Goal: Task Accomplishment & Management: Manage account settings

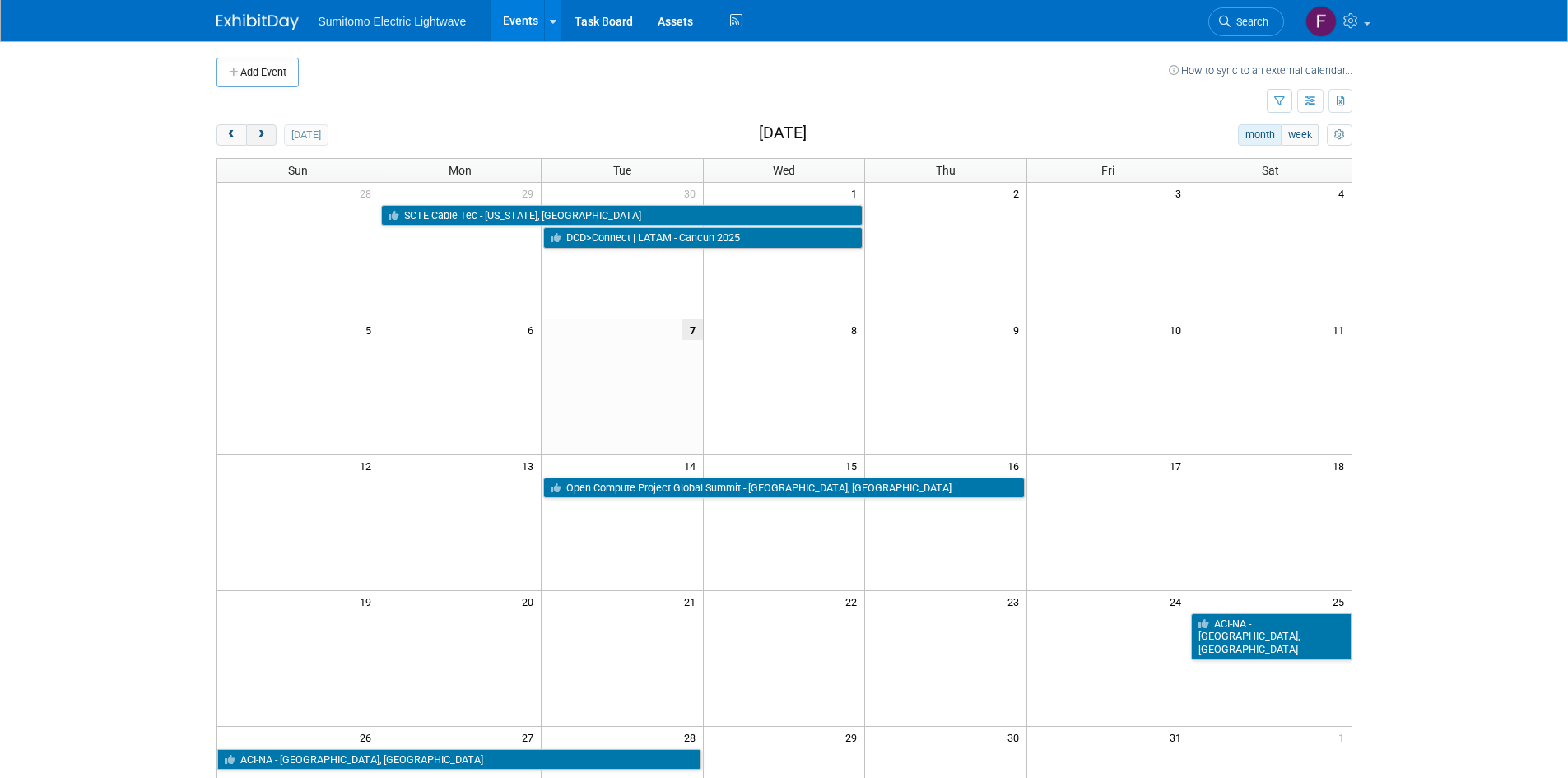
click at [263, 138] on span "next" at bounding box center [260, 136] width 12 height 11
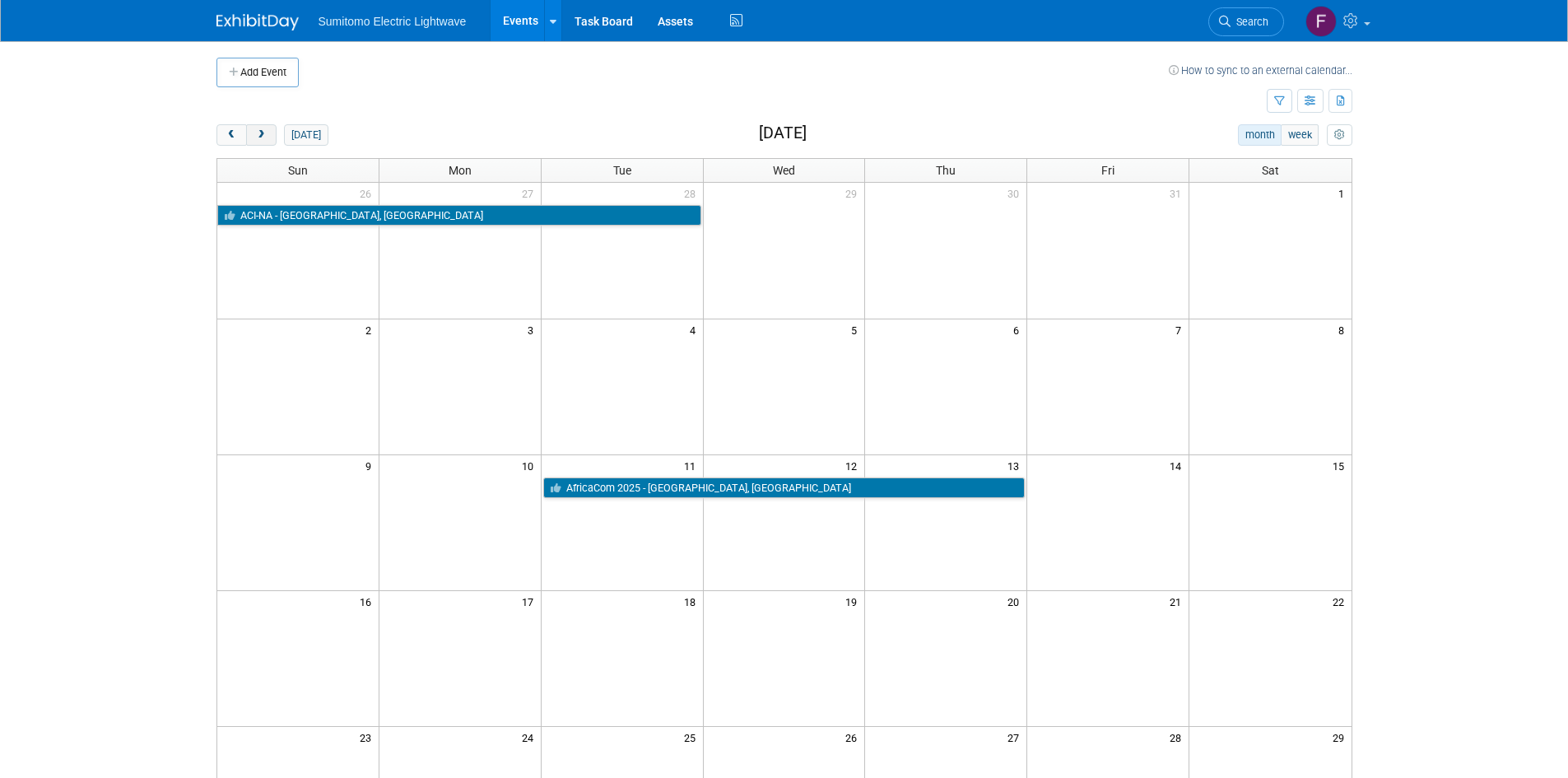
click at [260, 138] on span "next" at bounding box center [260, 136] width 12 height 11
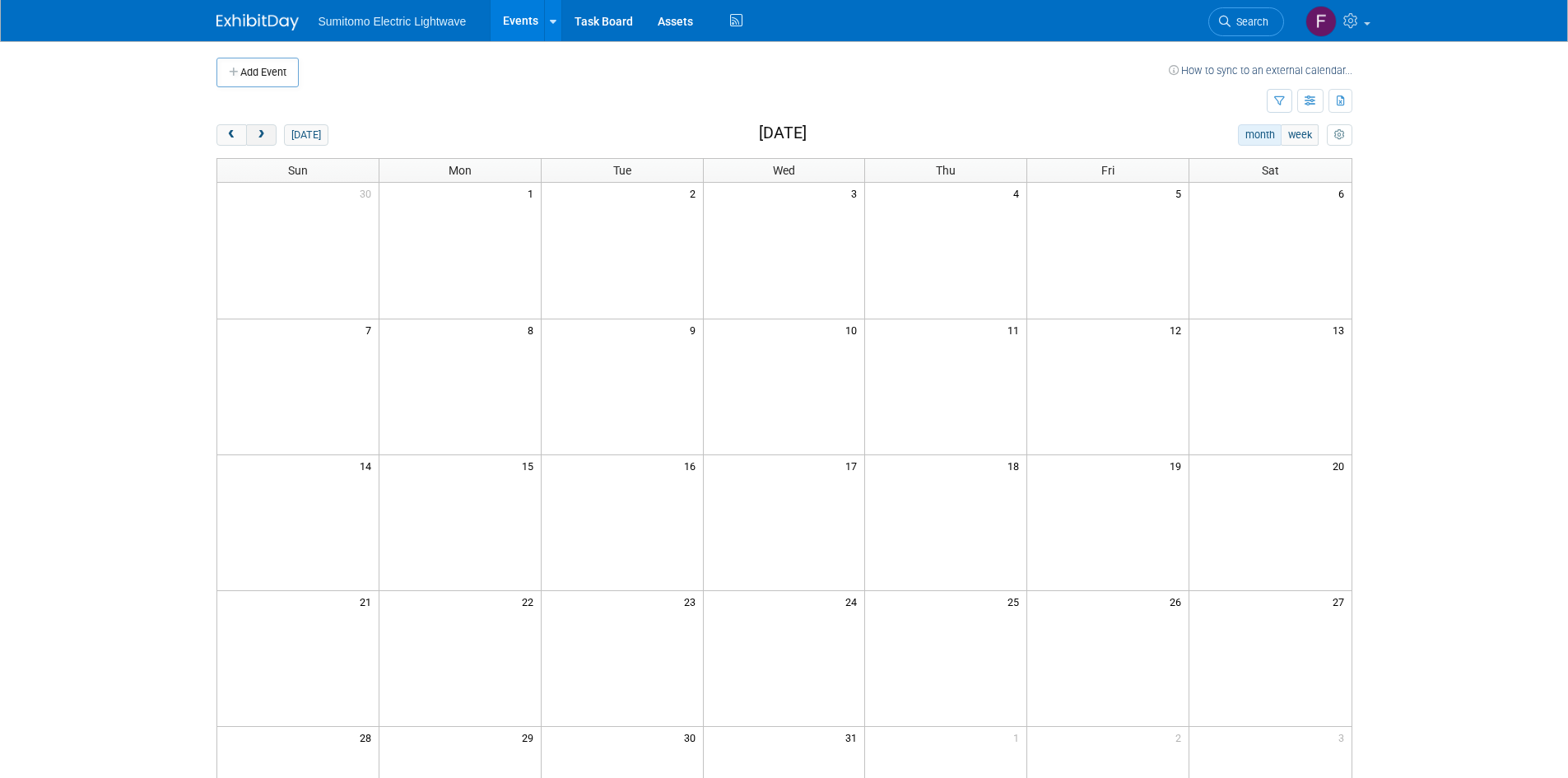
click at [266, 135] on span "next" at bounding box center [260, 136] width 12 height 11
click at [351, 640] on td at bounding box center [299, 658] width 162 height 136
click at [294, 70] on button "Add Event" at bounding box center [258, 73] width 83 height 30
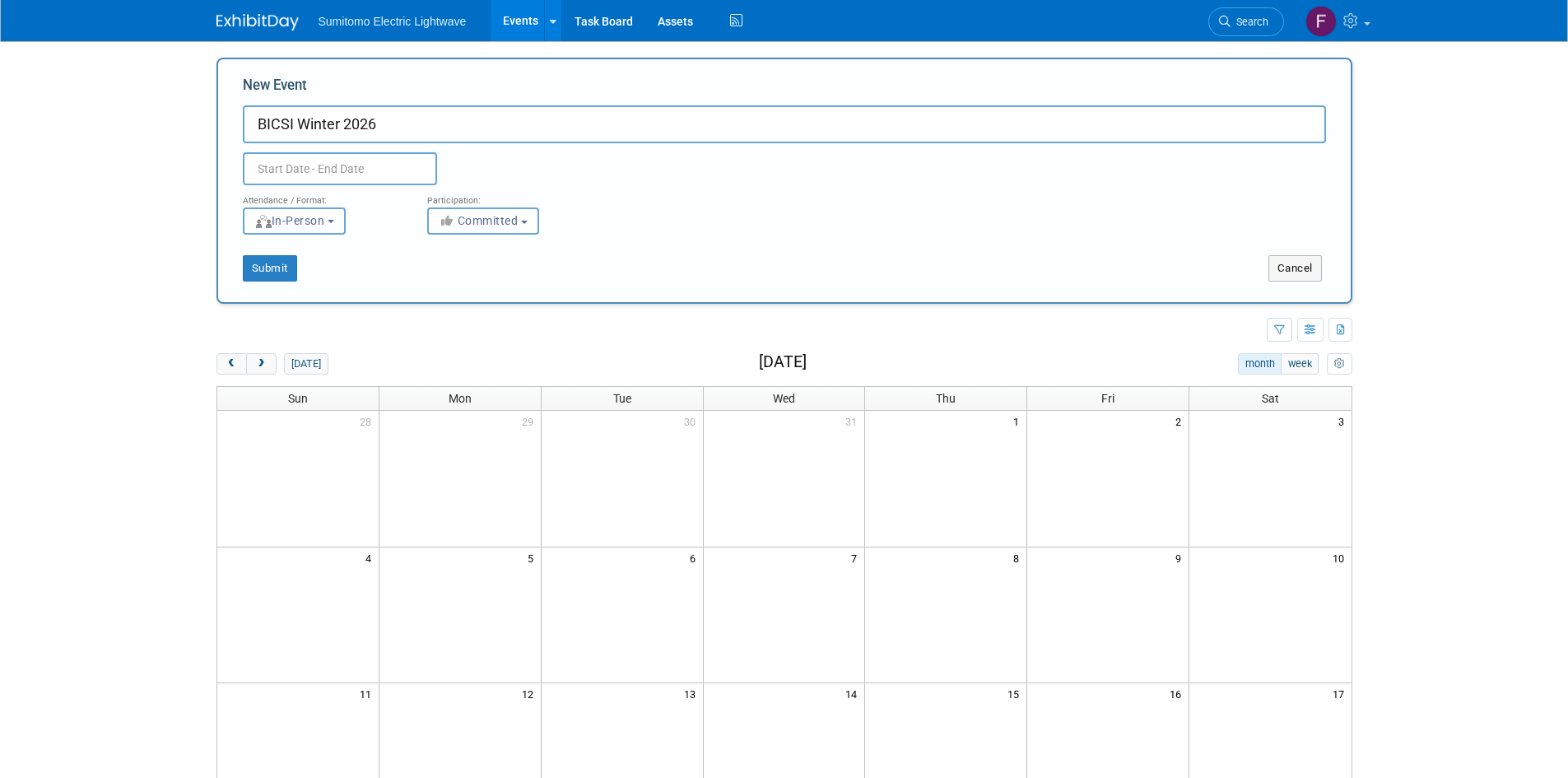
type input "BICSI Winter 2026"
click at [320, 143] on div "Duplicate Event Warning" at bounding box center [785, 164] width 1109 height 42
click at [312, 163] on input "text" at bounding box center [339, 168] width 194 height 33
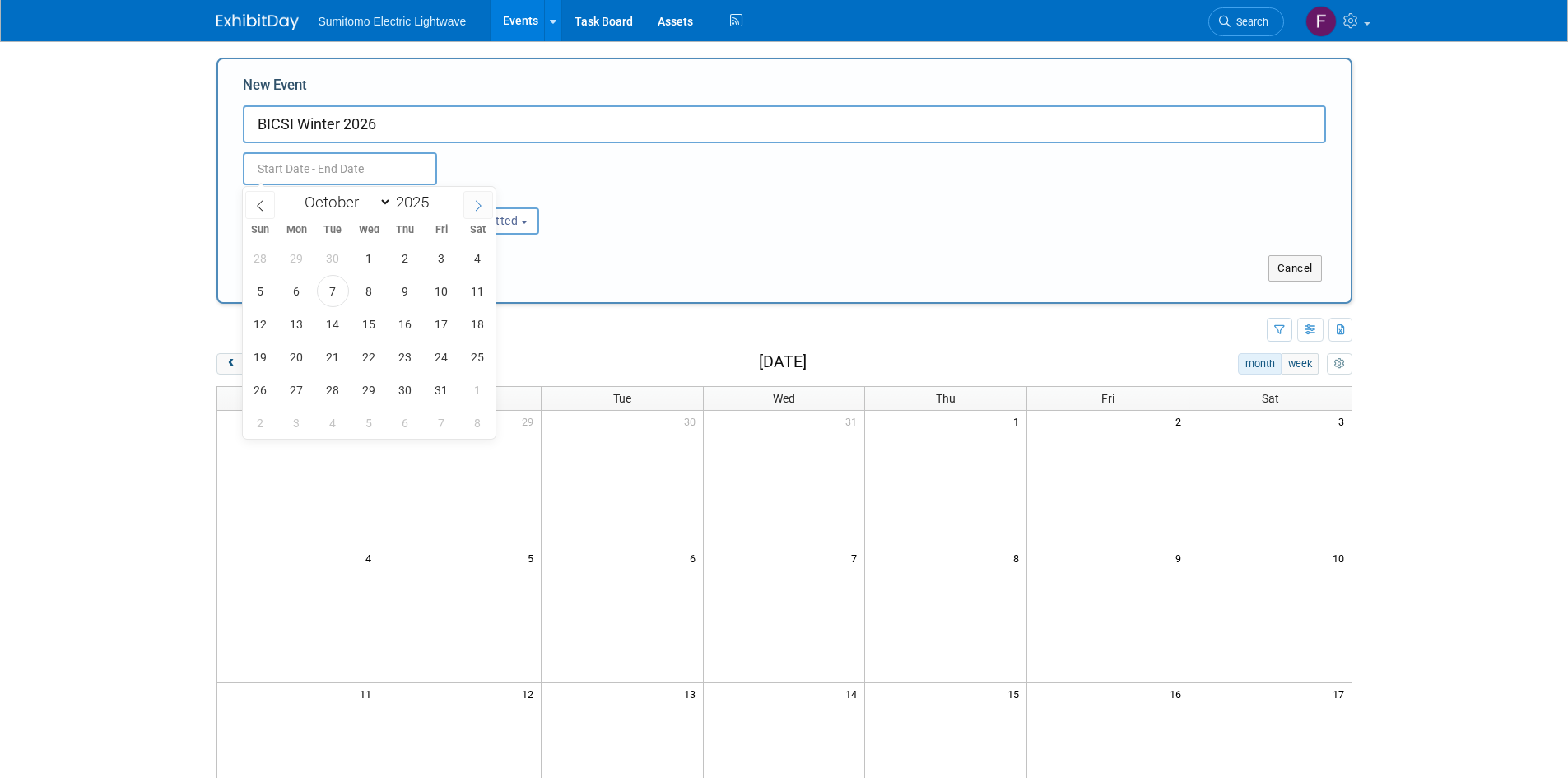
click at [485, 203] on span at bounding box center [478, 204] width 30 height 28
select select "11"
click at [483, 204] on icon at bounding box center [478, 205] width 11 height 11
type input "2026"
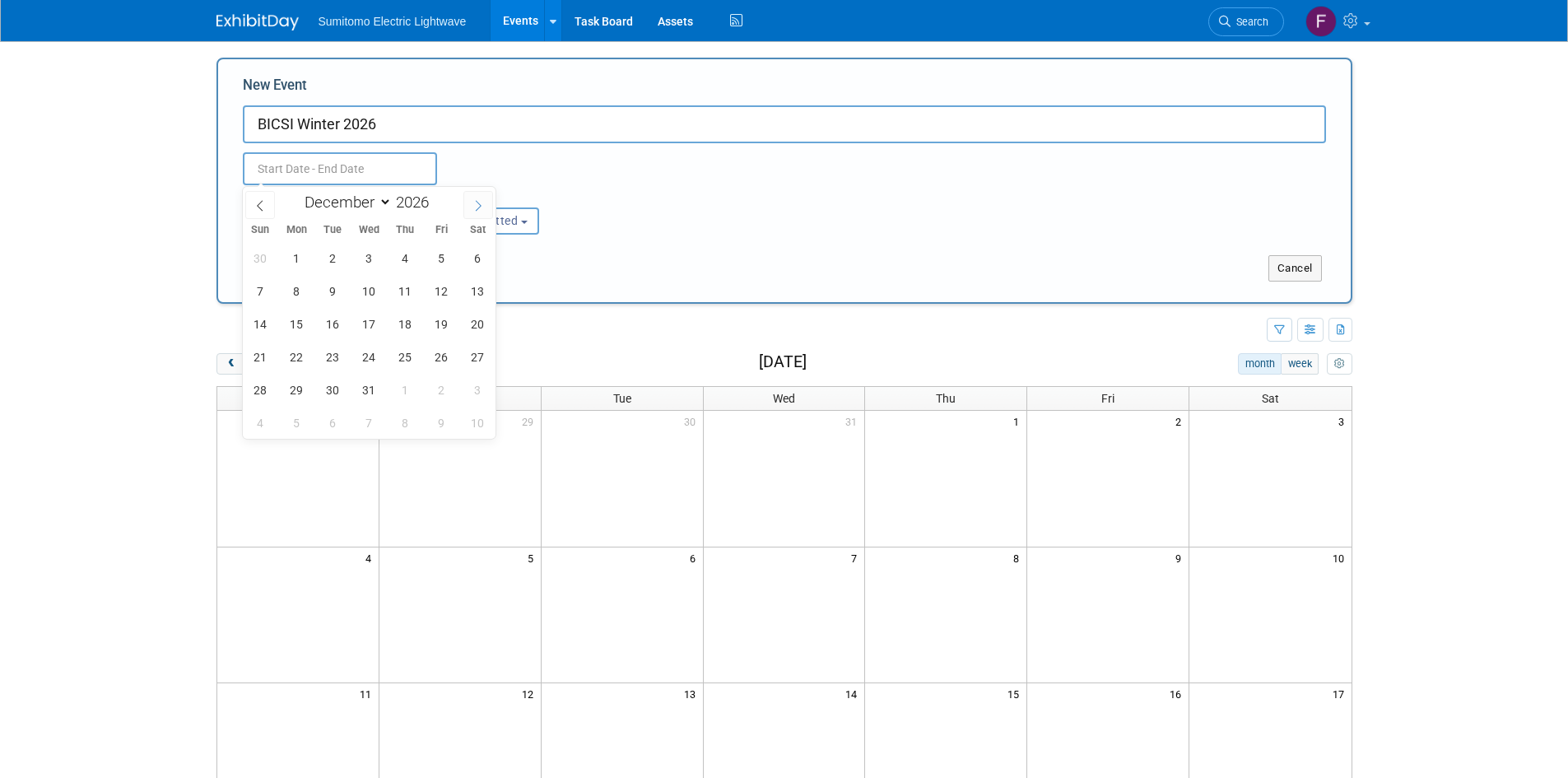
select select "0"
click at [262, 348] on span "18" at bounding box center [260, 356] width 33 height 33
click at [398, 356] on span "22" at bounding box center [405, 356] width 33 height 33
type input "Jan 18, 2026 to Jan 22, 2026"
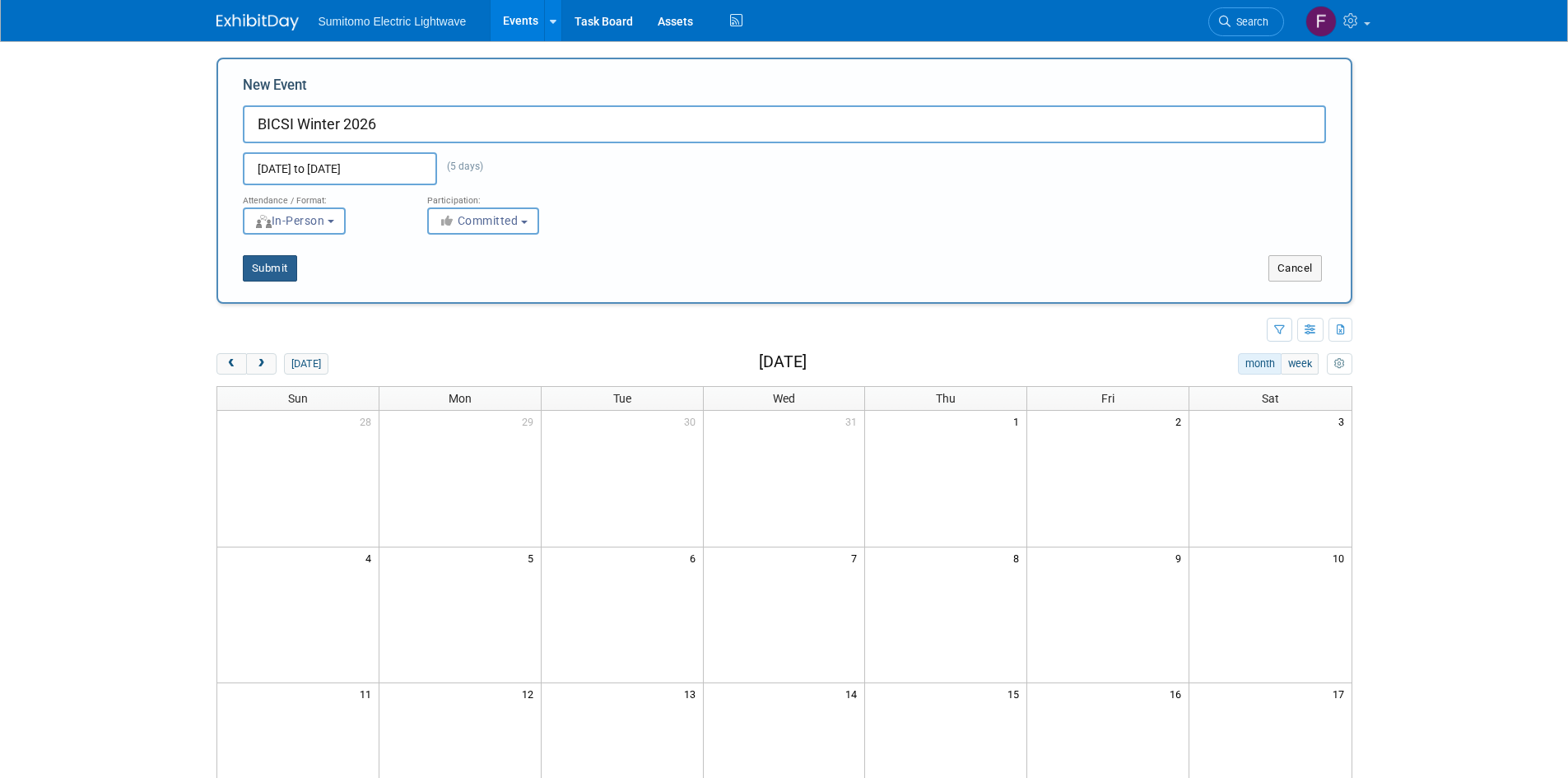
click at [288, 270] on button "Submit" at bounding box center [270, 268] width 54 height 26
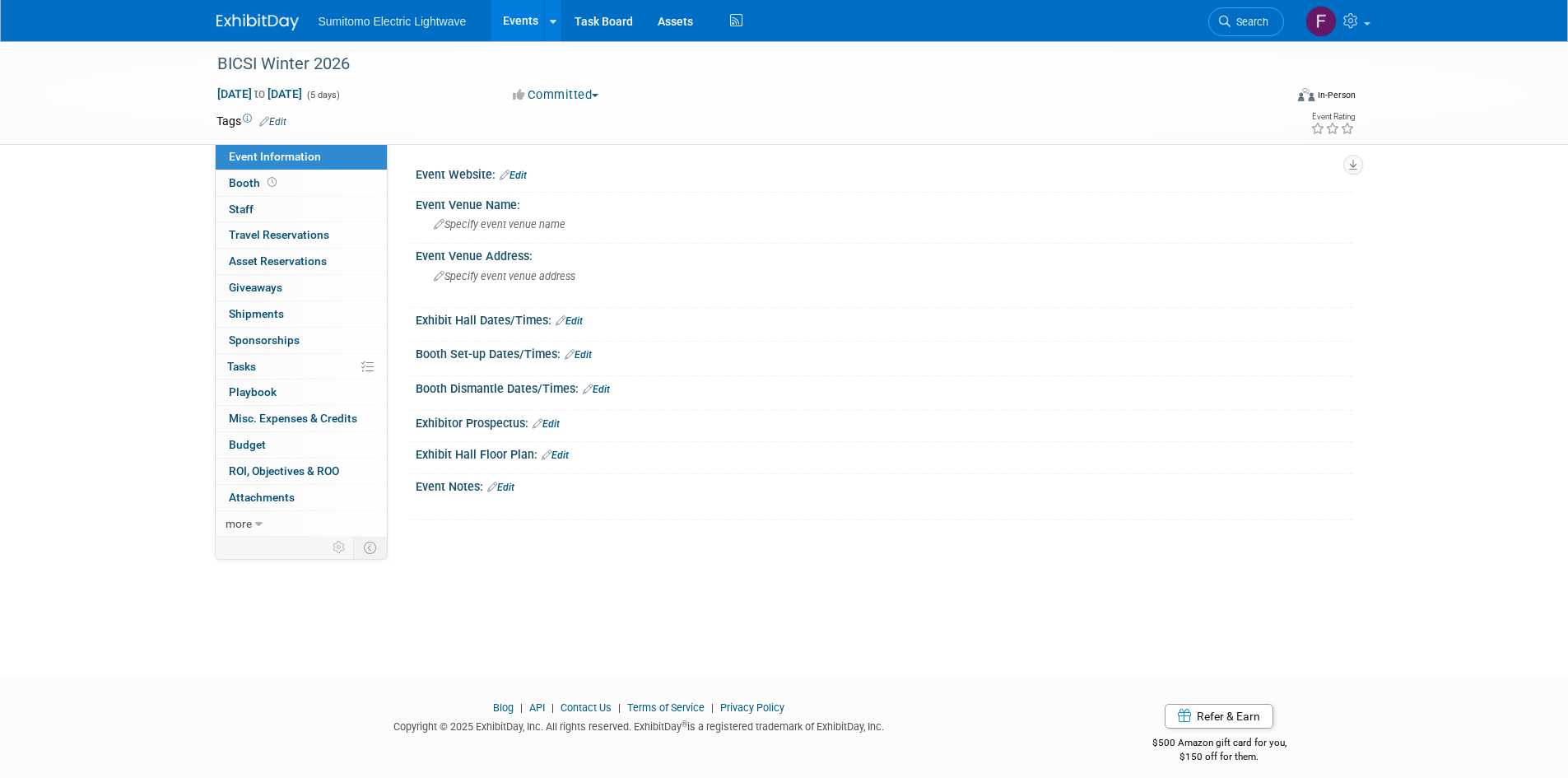
click at [523, 175] on link "Edit" at bounding box center [512, 175] width 27 height 11
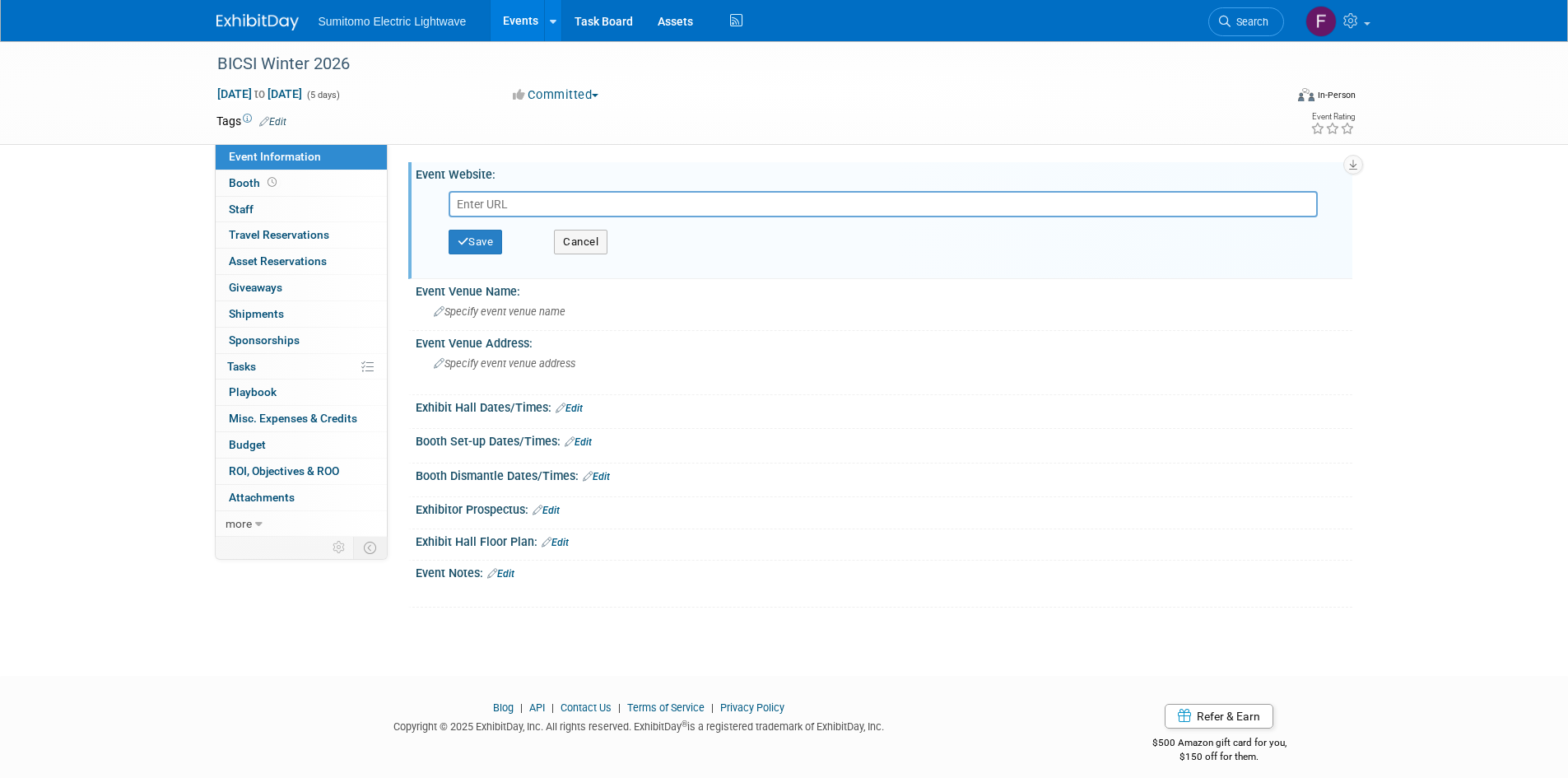
click at [492, 203] on input "text" at bounding box center [883, 204] width 870 height 26
paste input "https://www.bicsi.org/"
type input "https://www.bicsi.org/"
click at [468, 247] on button "Save" at bounding box center [475, 242] width 54 height 25
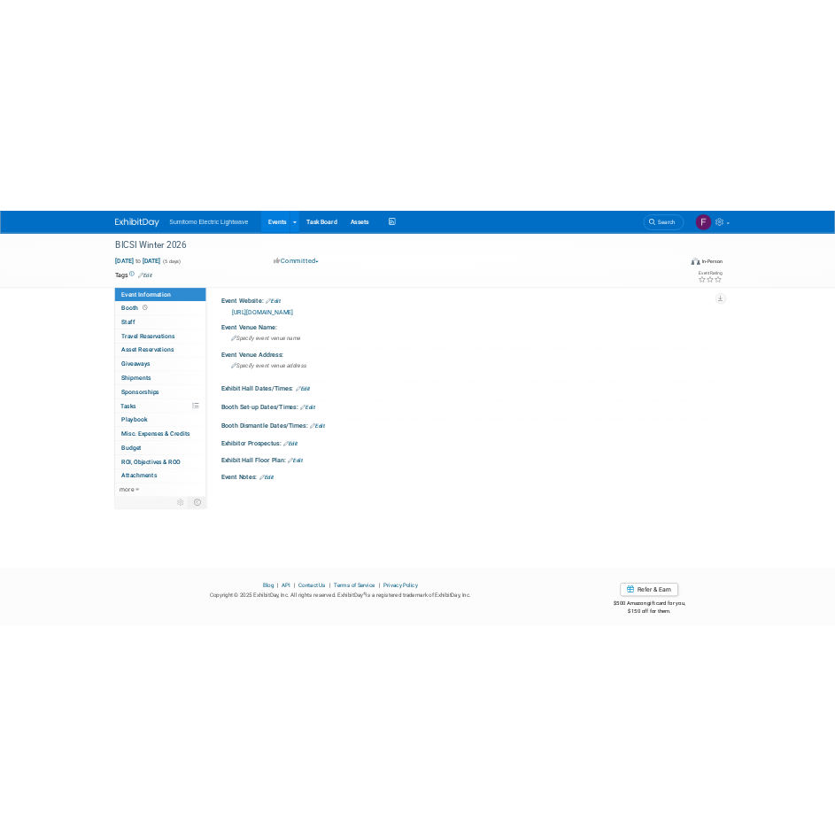
scroll to position [14, 0]
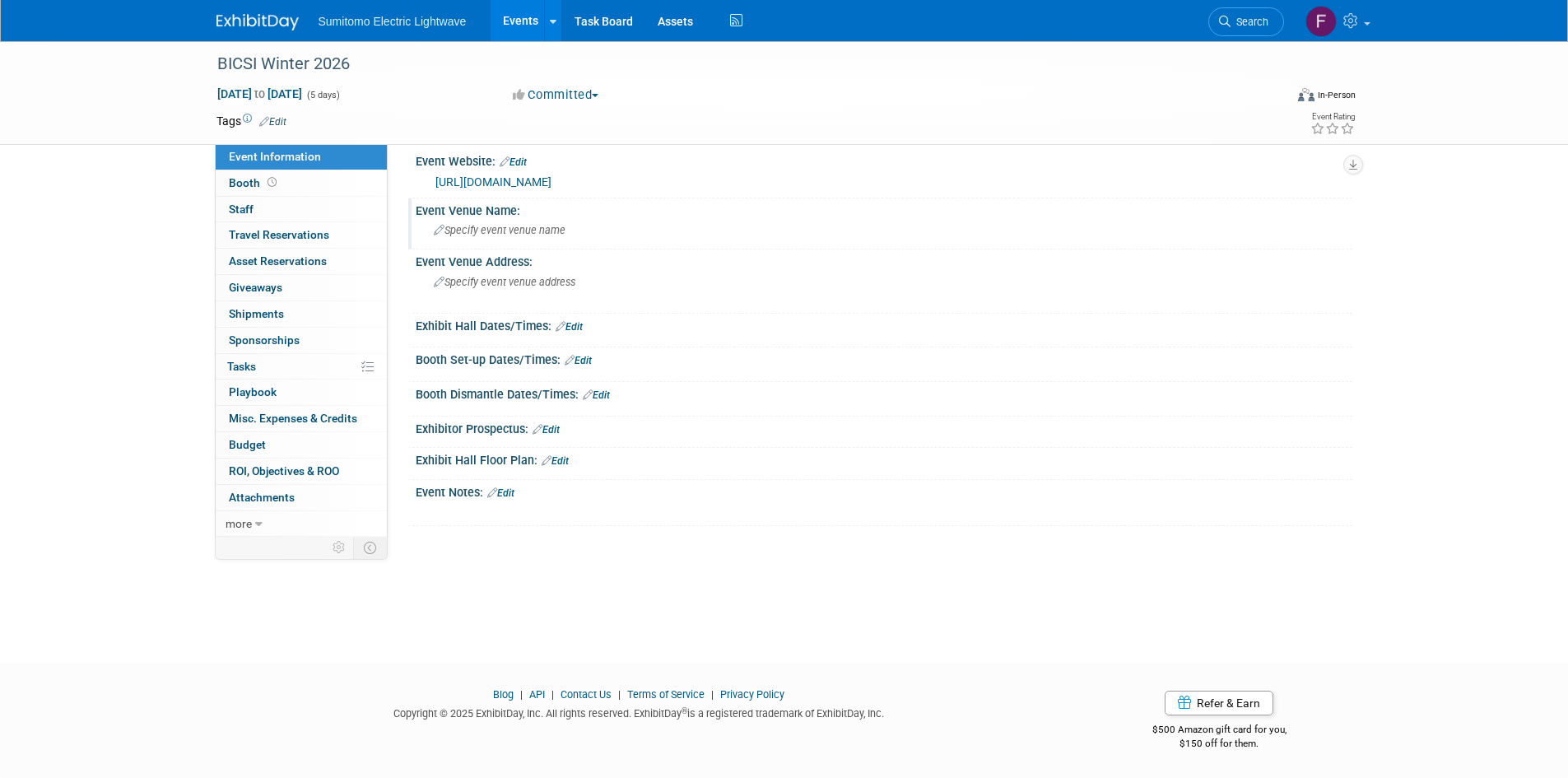
click at [486, 225] on span "Specify event venue name" at bounding box center [500, 230] width 132 height 12
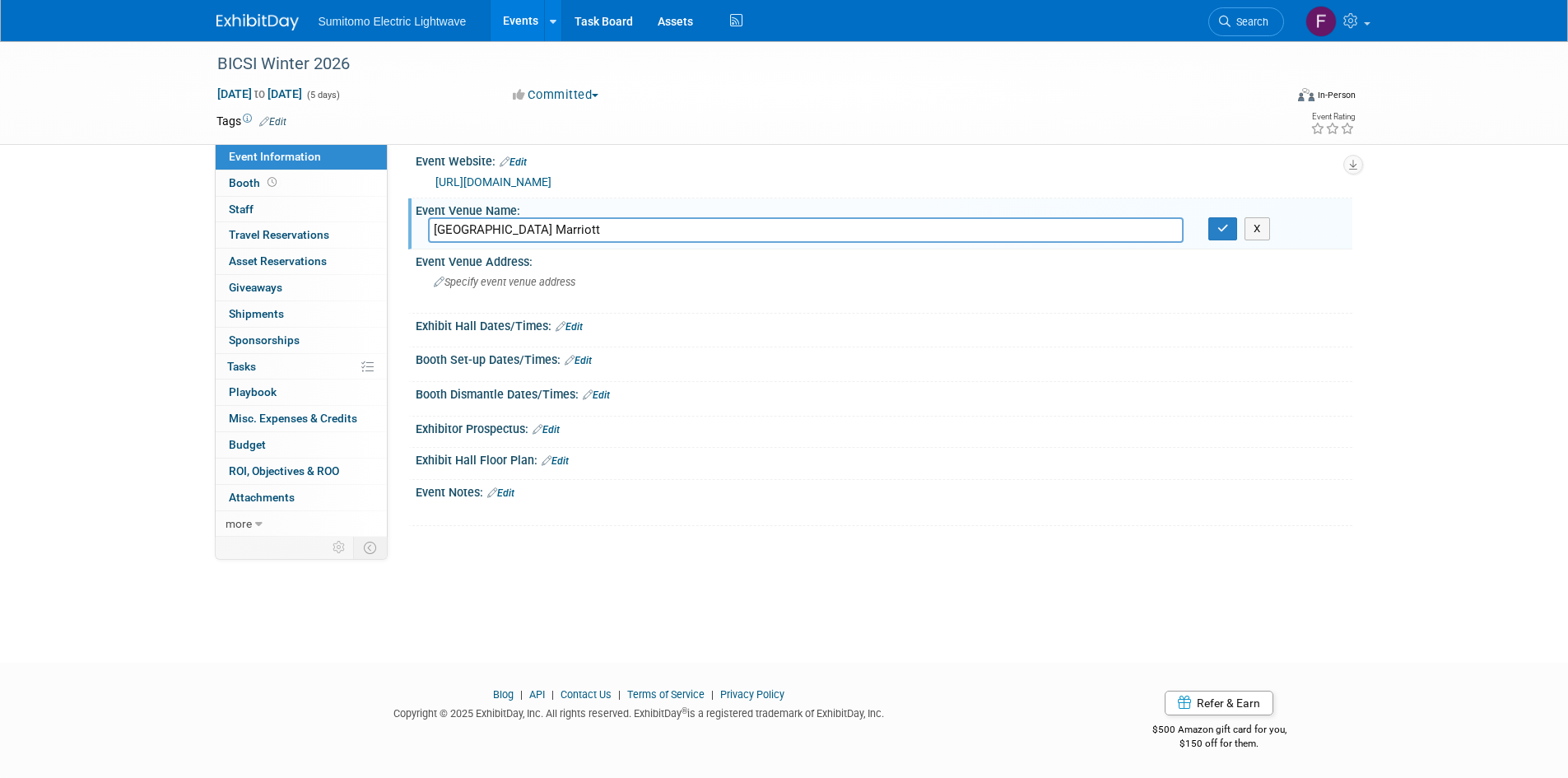
type input "Orlando World Center Marriott"
click at [513, 286] on span "Specify event venue address" at bounding box center [505, 282] width 141 height 12
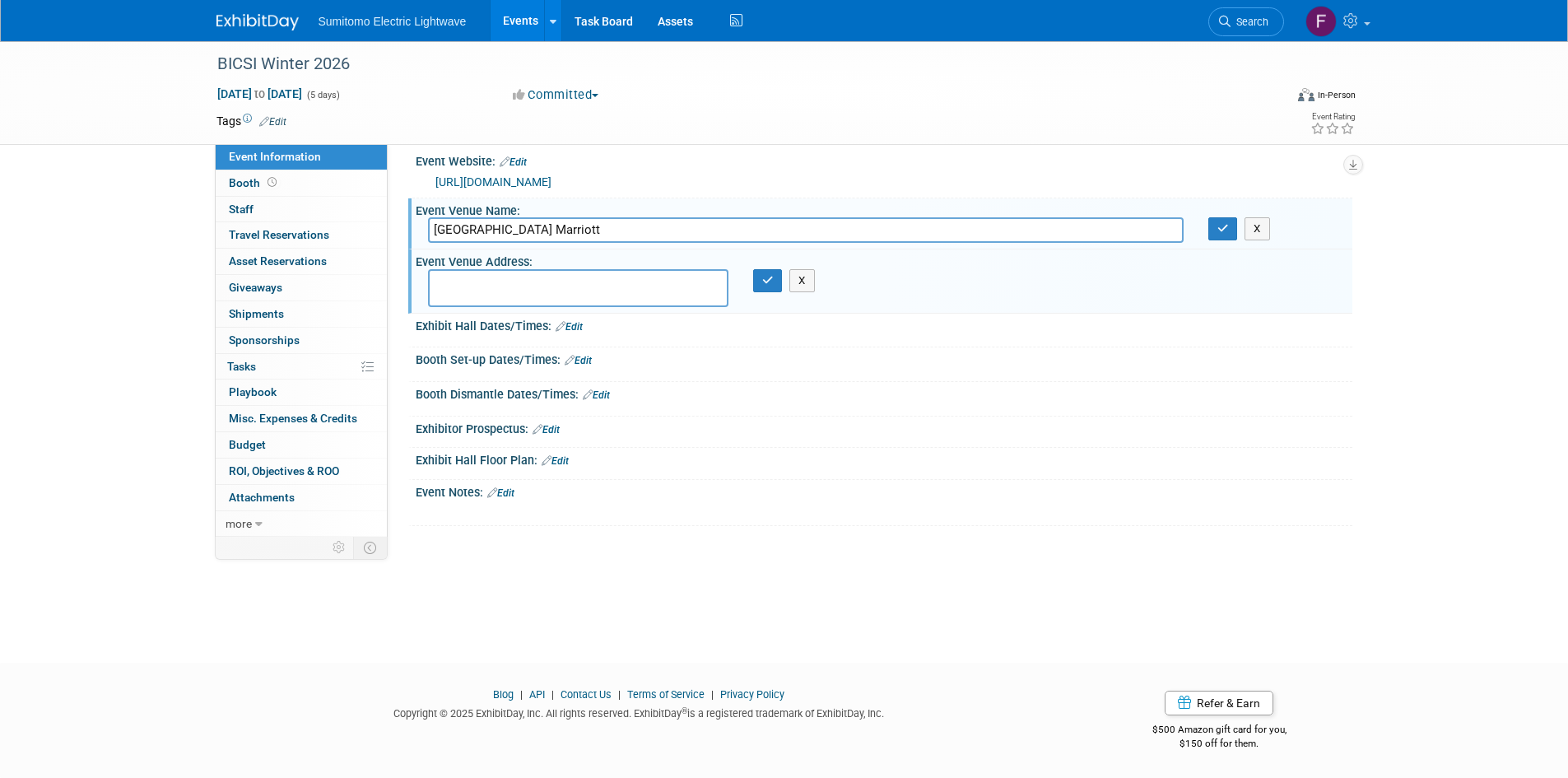
click at [504, 276] on textarea at bounding box center [578, 287] width 300 height 38
type textarea "8701 World Center Dr. Orlando, FL 32821"
click at [774, 284] on button "button" at bounding box center [768, 280] width 30 height 23
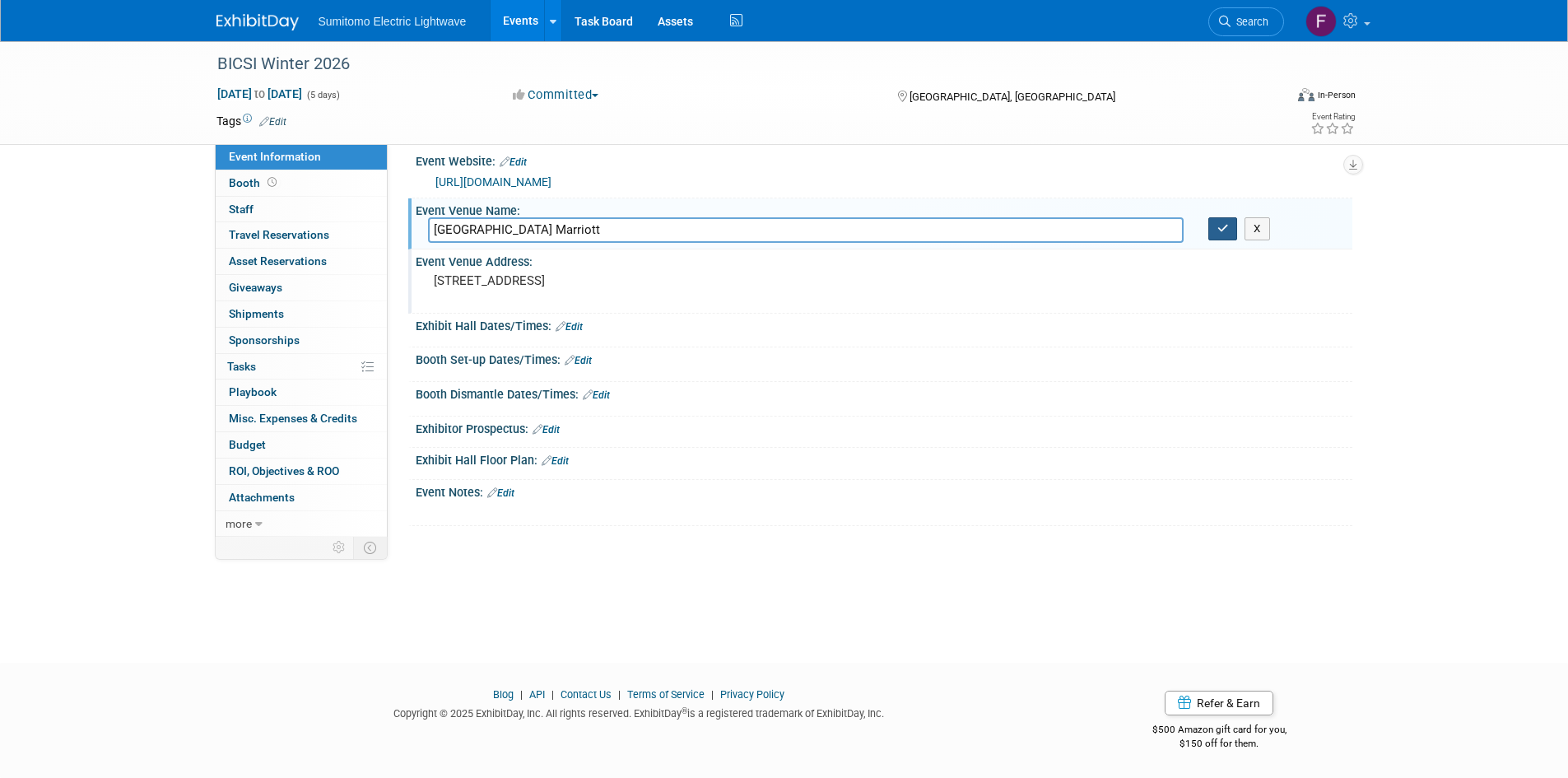
click at [1217, 232] on icon "button" at bounding box center [1223, 229] width 11 height 11
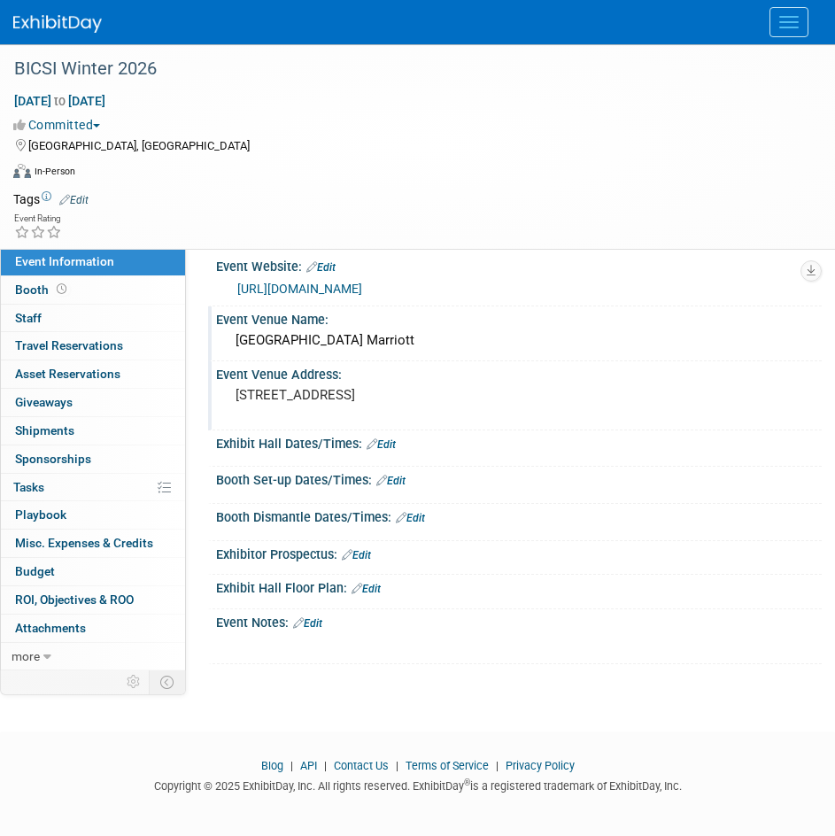
click at [93, 30] on img at bounding box center [57, 24] width 89 height 18
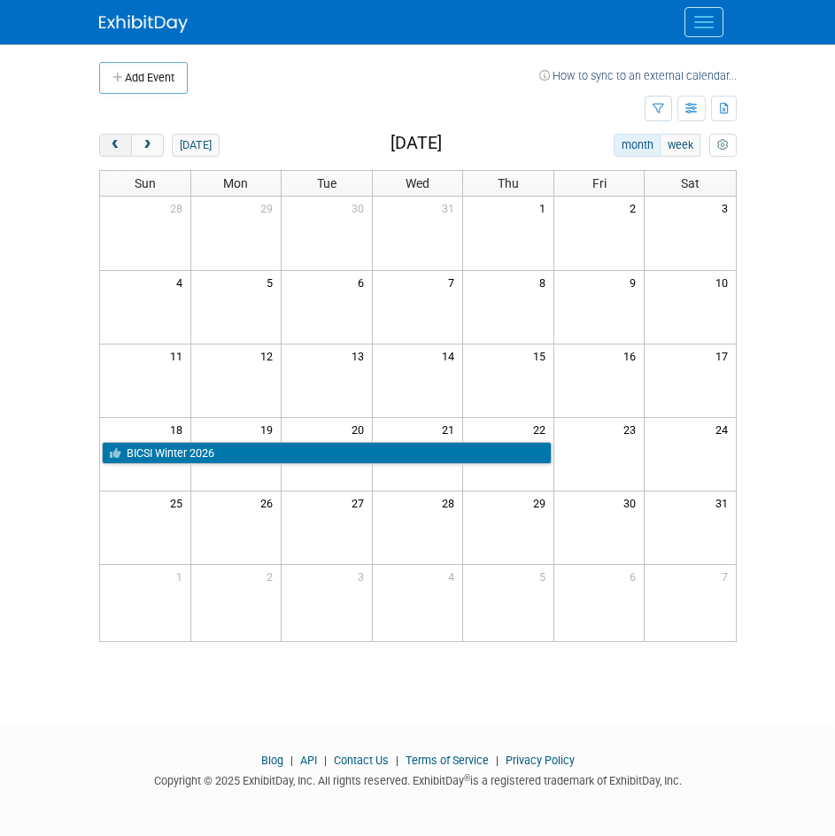
click at [125, 143] on button "prev" at bounding box center [115, 145] width 33 height 23
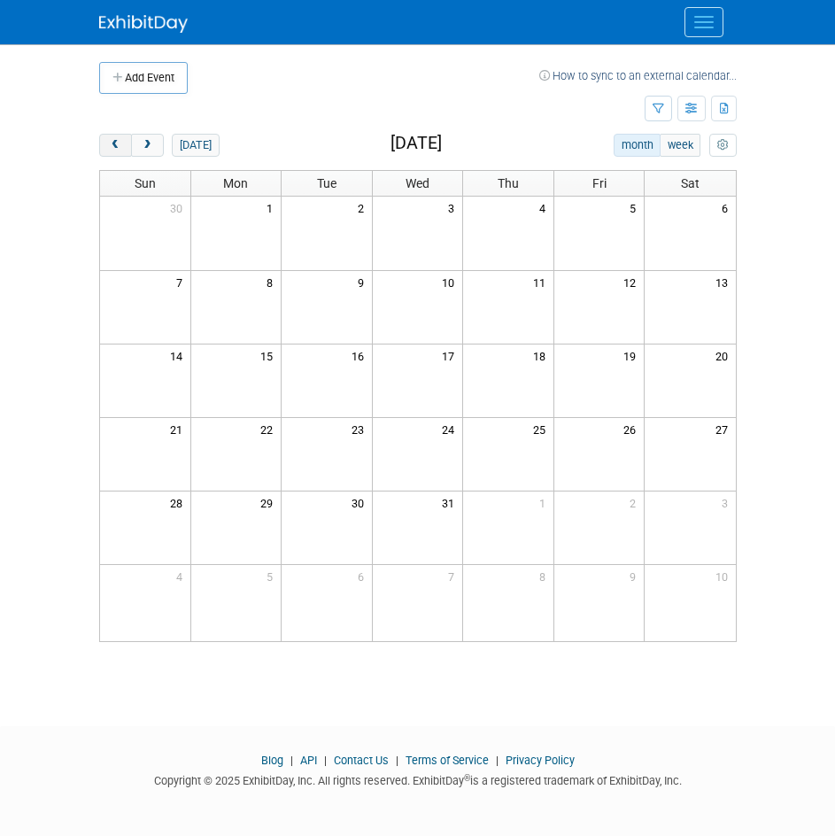
click at [125, 143] on button "prev" at bounding box center [115, 145] width 33 height 23
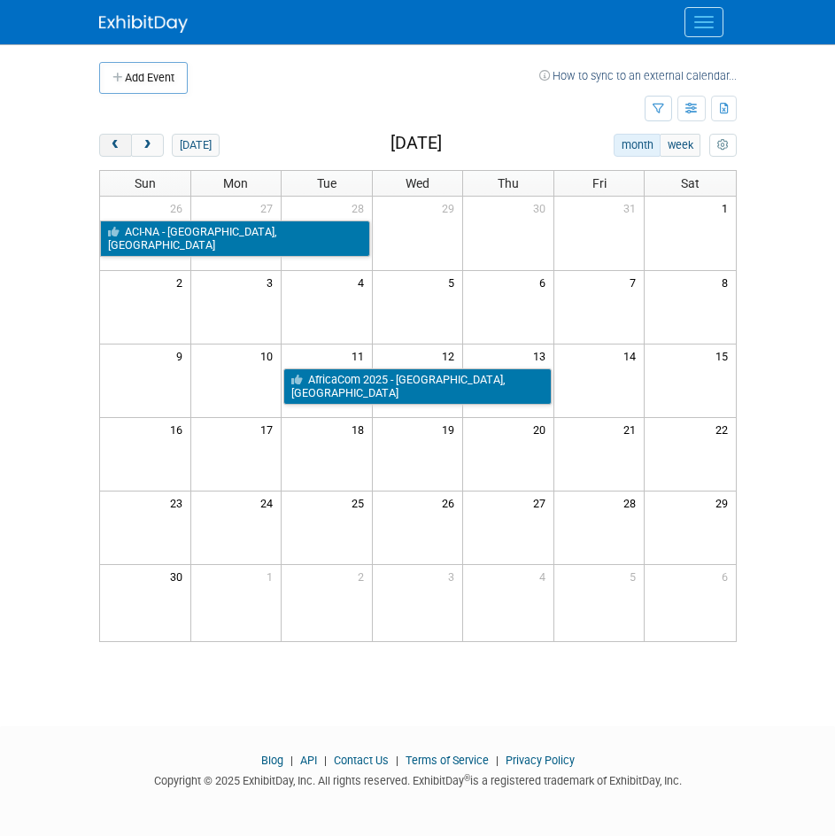
click at [125, 143] on button "prev" at bounding box center [115, 145] width 33 height 23
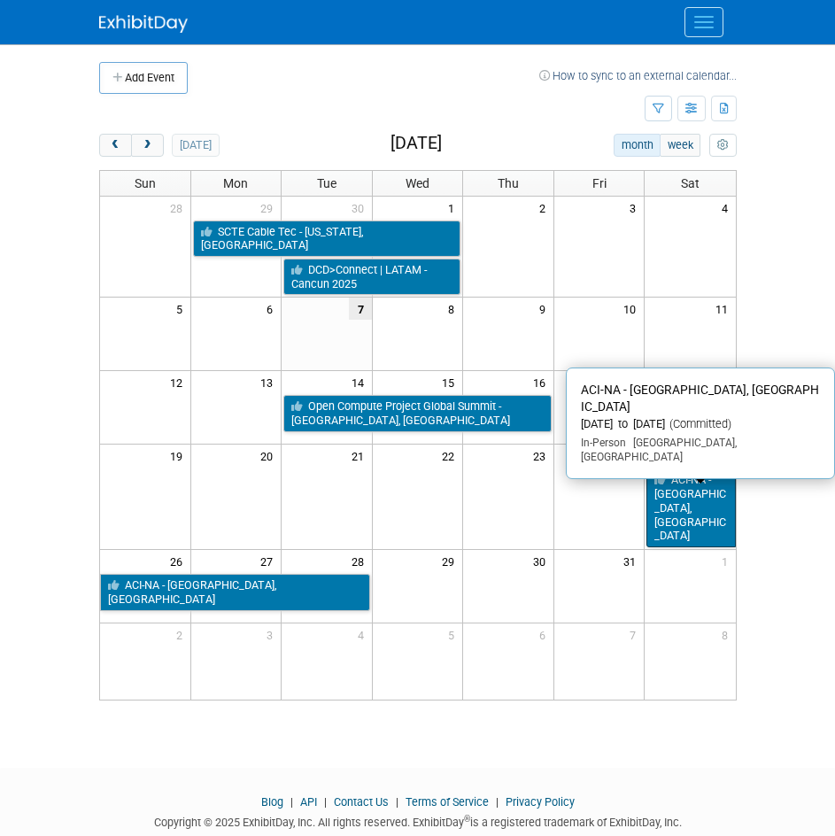
click at [683, 484] on link "ACI-NA - [GEOGRAPHIC_DATA], [GEOGRAPHIC_DATA]" at bounding box center [690, 507] width 89 height 79
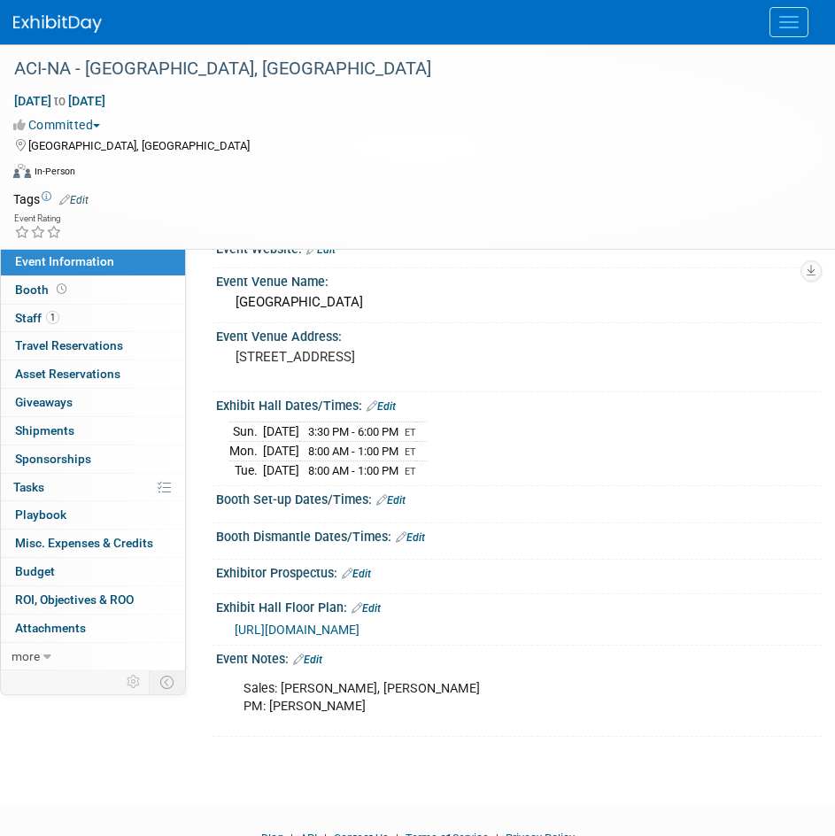
scroll to position [89, 0]
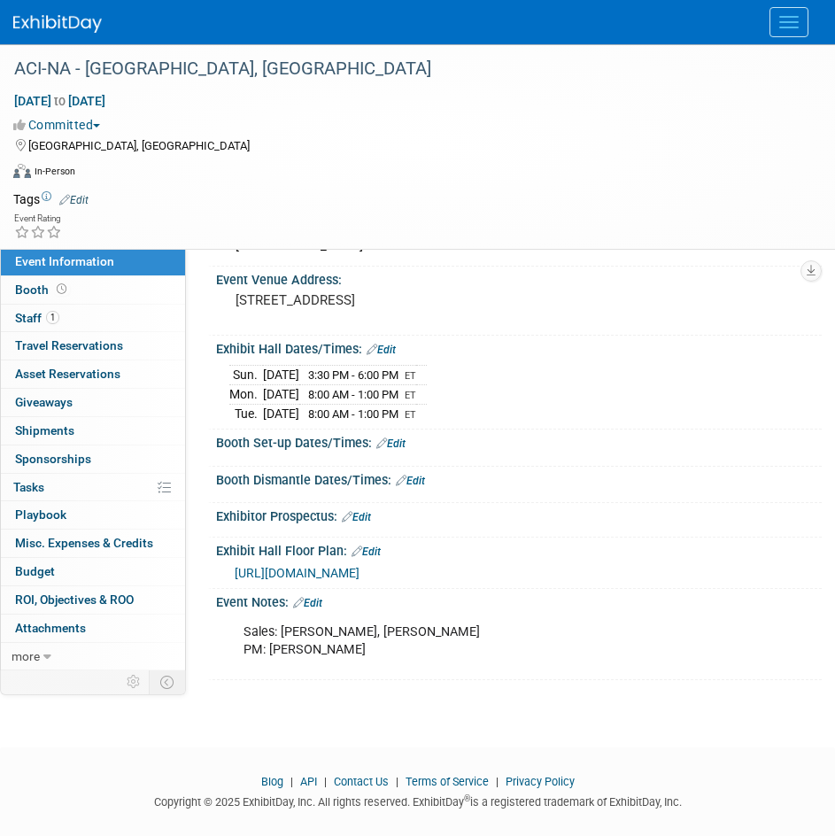
click at [366, 630] on div "Sales: Rob Sutton, Martin PM: Yuko Agano" at bounding box center [510, 640] width 558 height 53
click at [351, 630] on div "Sales: Rob Sutton, Martin PM: Yuko Agano" at bounding box center [510, 640] width 558 height 53
